Goal: Navigation & Orientation: Find specific page/section

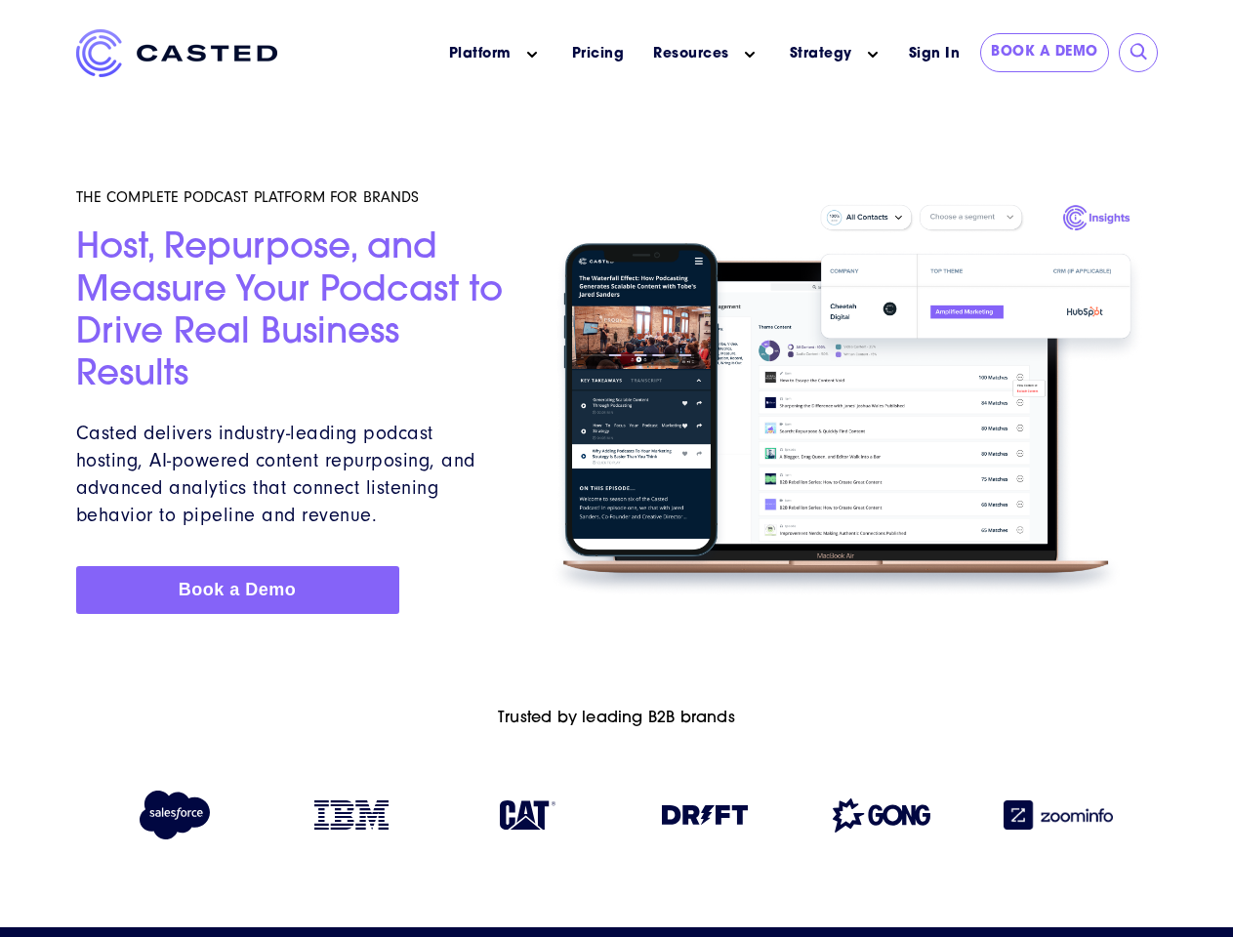
click at [532, 55] on icon "Main menu" at bounding box center [532, 55] width 10 height 10
click at [750, 55] on icon "Main menu" at bounding box center [750, 55] width 10 height 10
click at [820, 54] on link "Strategy" at bounding box center [821, 54] width 62 height 20
click at [873, 55] on icon "Main menu" at bounding box center [873, 55] width 10 height 10
click at [1139, 53] on input "submit" at bounding box center [1139, 53] width 20 height 20
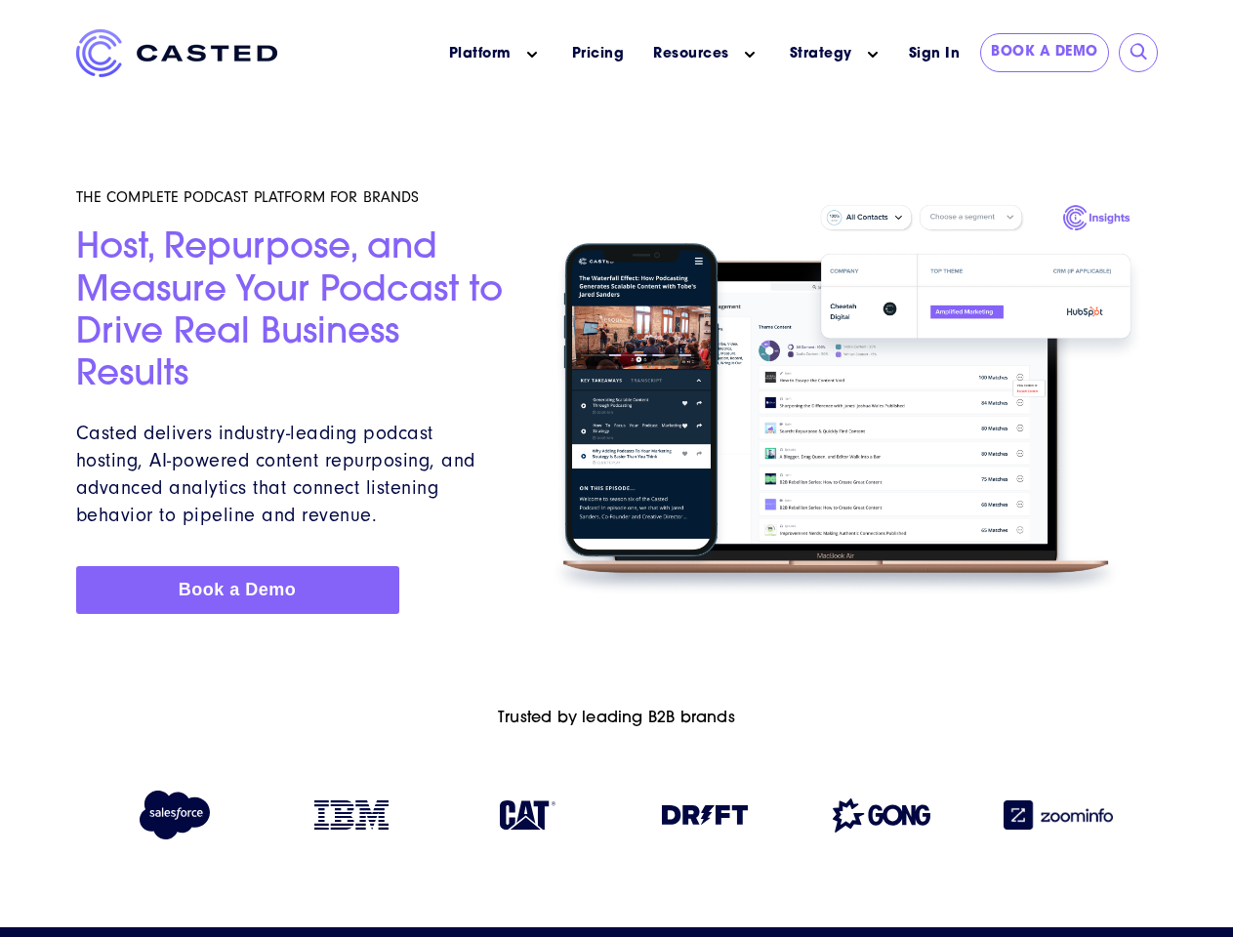
click at [705, 819] on img at bounding box center [705, 815] width 86 height 20
click at [881, 819] on img at bounding box center [882, 815] width 98 height 34
click at [1058, 819] on img at bounding box center [1057, 814] width 109 height 29
